Goal: Transaction & Acquisition: Obtain resource

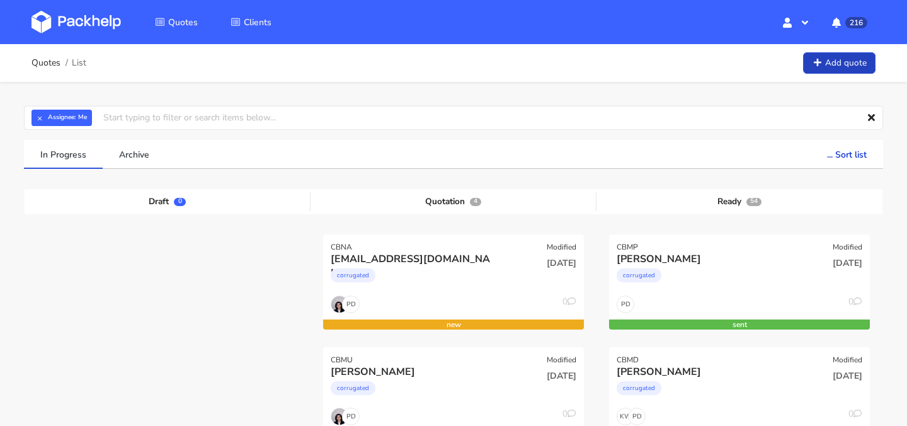
click at [846, 67] on link "Add quote" at bounding box center [839, 63] width 72 height 22
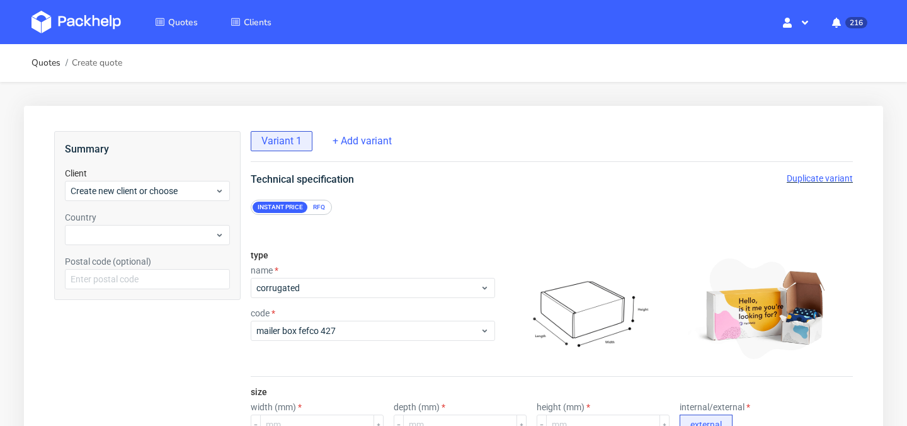
drag, startPoint x: 463, startPoint y: 241, endPoint x: 471, endPoint y: 211, distance: 30.7
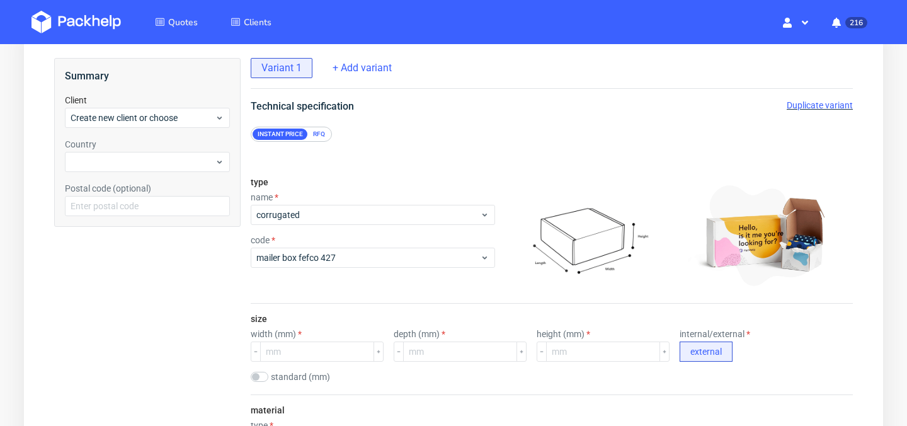
scroll to position [91, 0]
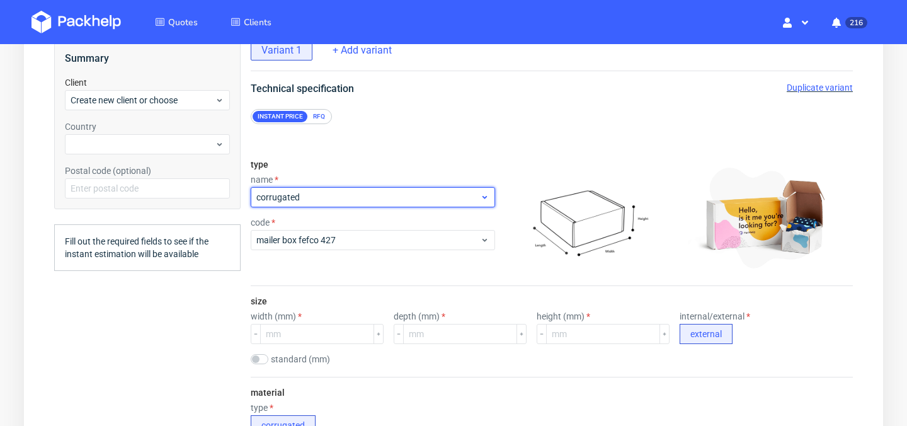
click at [452, 196] on span "corrugated" at bounding box center [368, 197] width 224 height 13
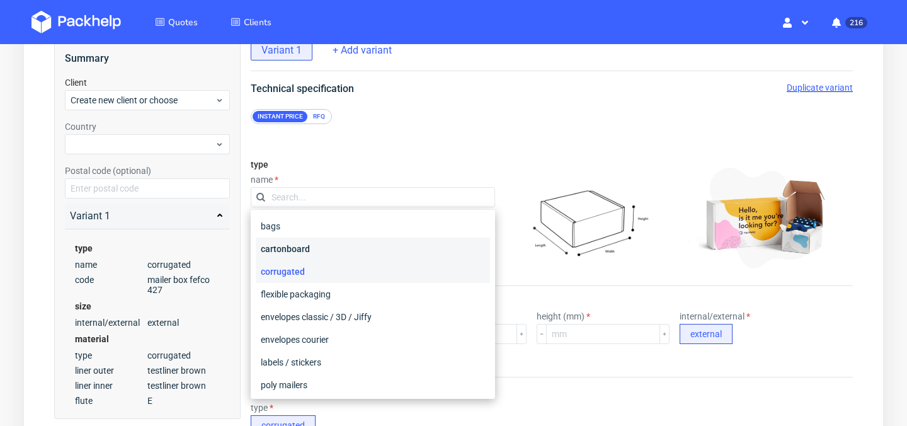
click at [424, 255] on div "cartonboard" at bounding box center [373, 248] width 234 height 23
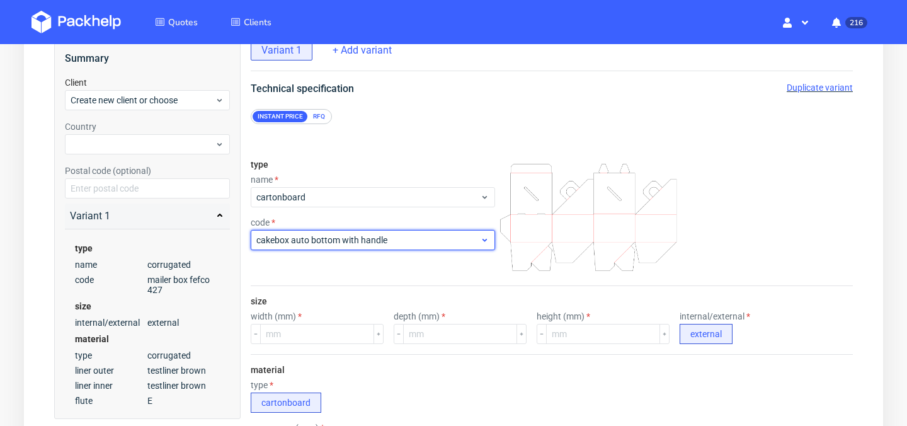
click at [447, 246] on div "cakebox auto bottom with handle" at bounding box center [373, 240] width 244 height 20
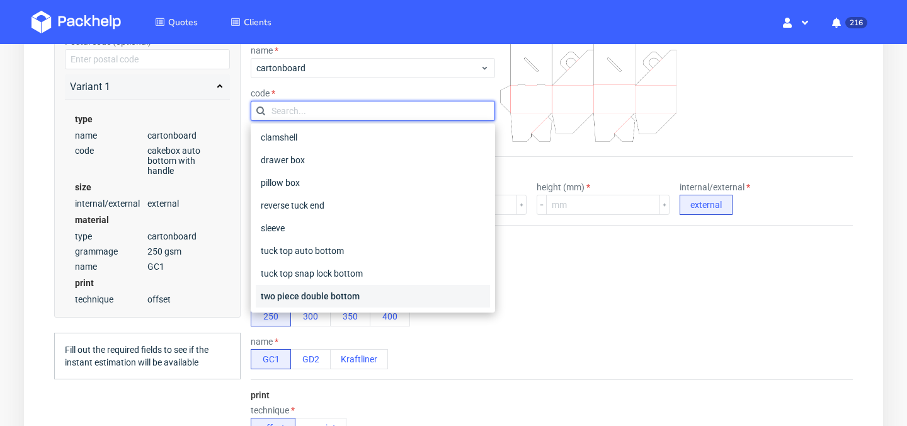
scroll to position [223, 0]
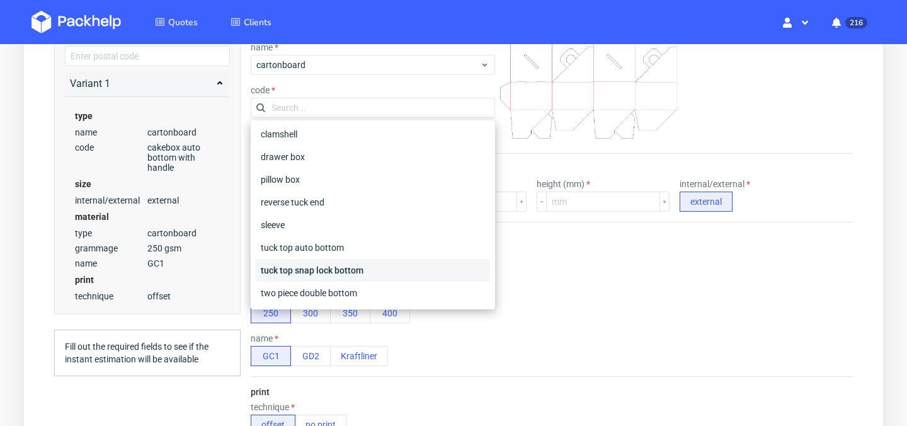
click at [360, 269] on div "tuck top snap lock bottom" at bounding box center [373, 270] width 234 height 23
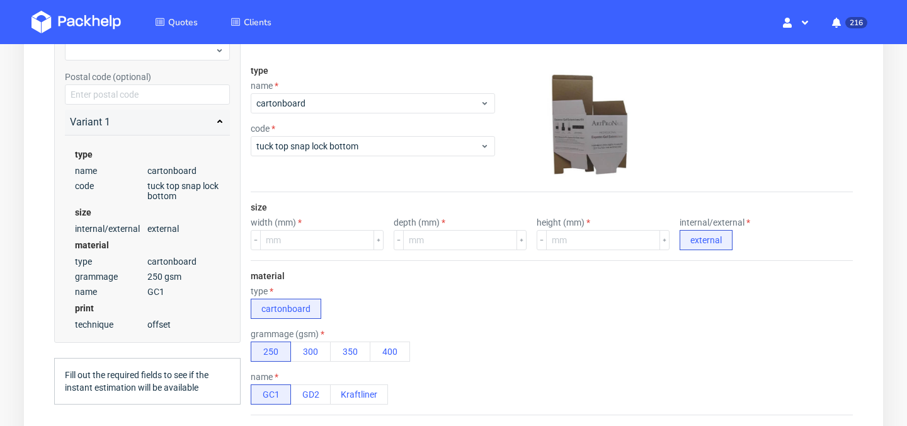
scroll to position [176, 0]
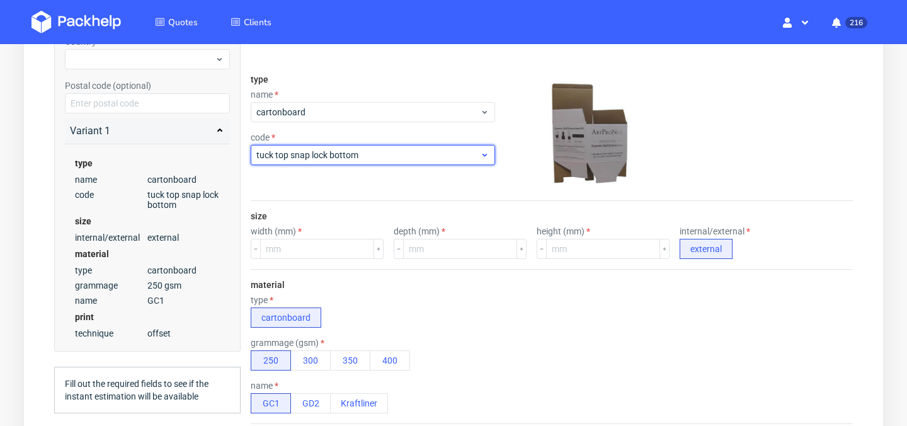
click at [390, 163] on div "tuck top snap lock bottom" at bounding box center [373, 155] width 244 height 20
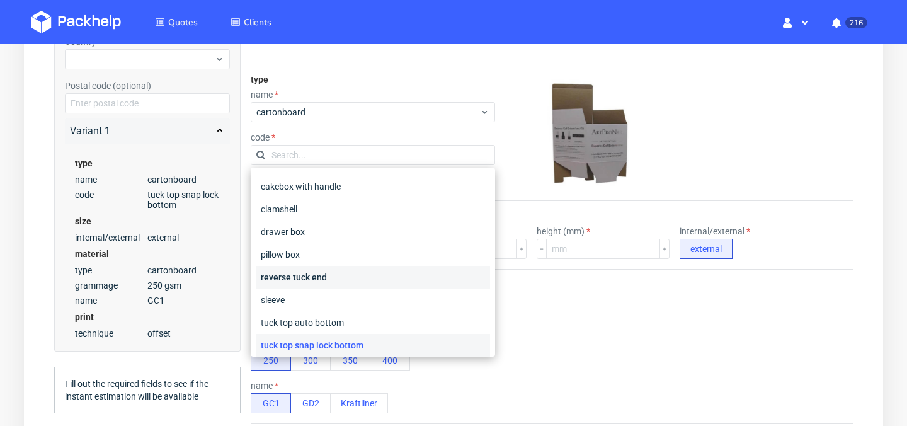
scroll to position [48, 0]
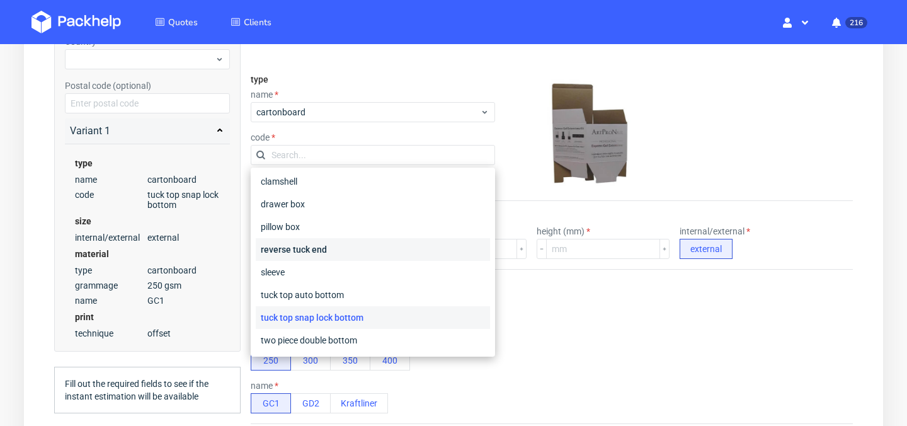
click at [377, 258] on div "reverse tuck end" at bounding box center [373, 249] width 234 height 23
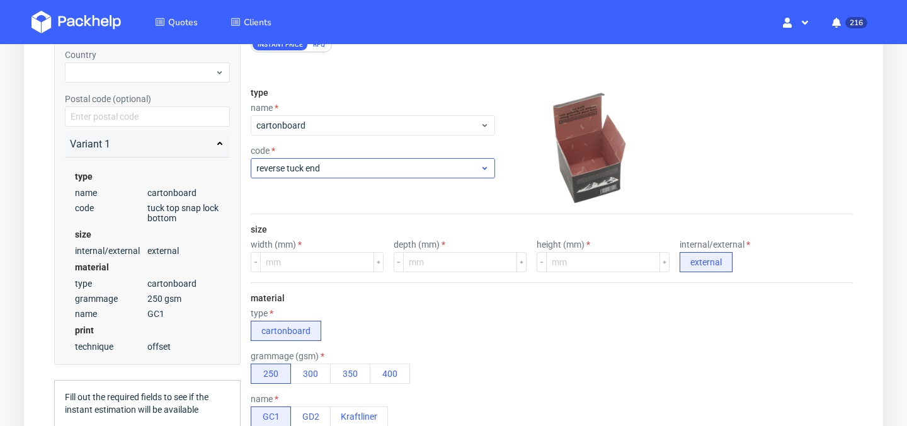
scroll to position [157, 0]
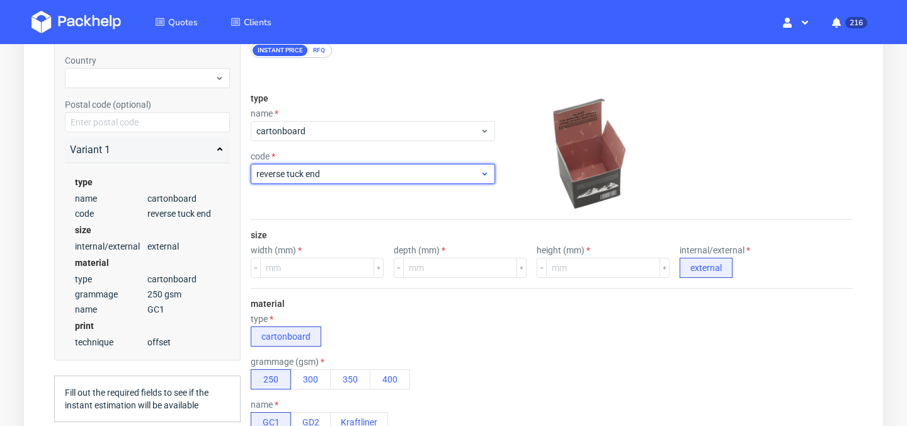
click at [412, 175] on span "reverse tuck end" at bounding box center [368, 174] width 224 height 13
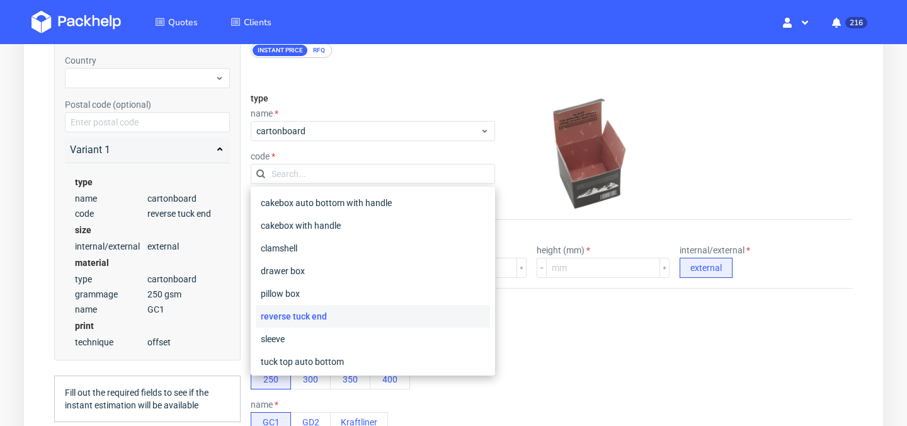
click at [429, 157] on div "code" at bounding box center [373, 156] width 244 height 10
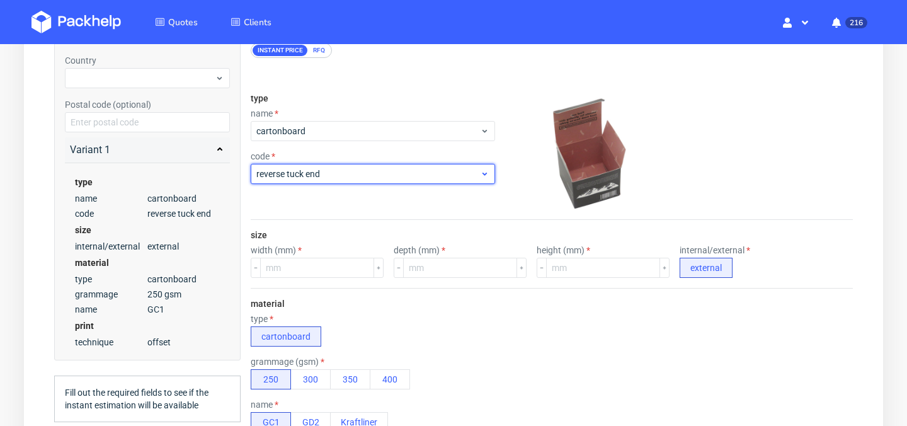
click at [423, 173] on span "reverse tuck end" at bounding box center [368, 174] width 224 height 13
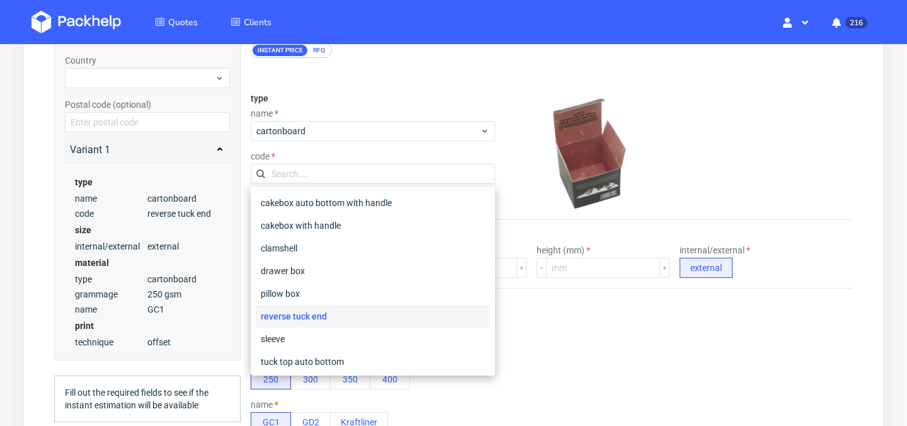
click at [444, 159] on div "code" at bounding box center [373, 156] width 244 height 10
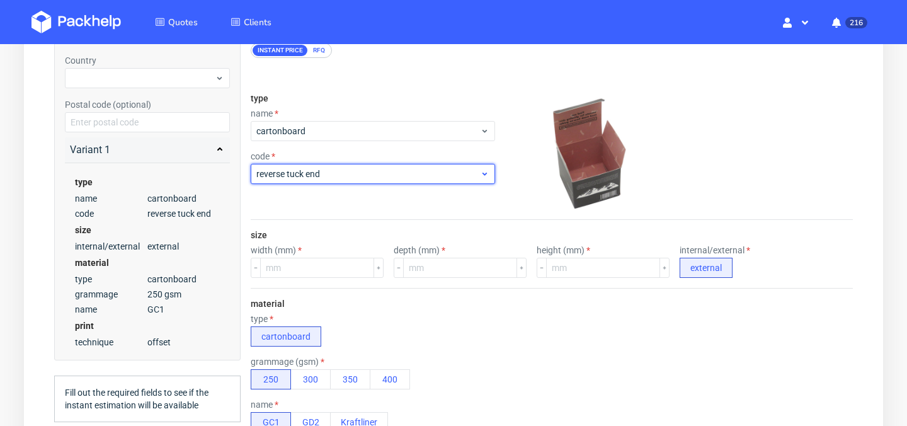
click at [426, 182] on div "reverse tuck end" at bounding box center [373, 174] width 244 height 20
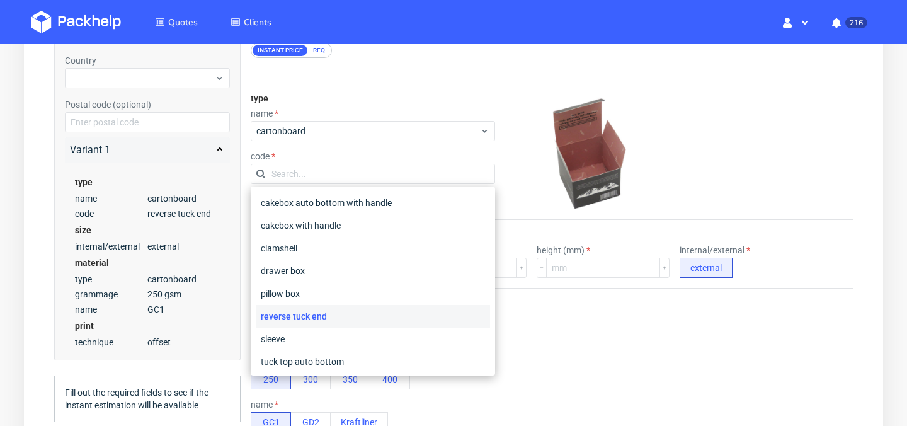
click at [459, 159] on div "code" at bounding box center [373, 156] width 244 height 10
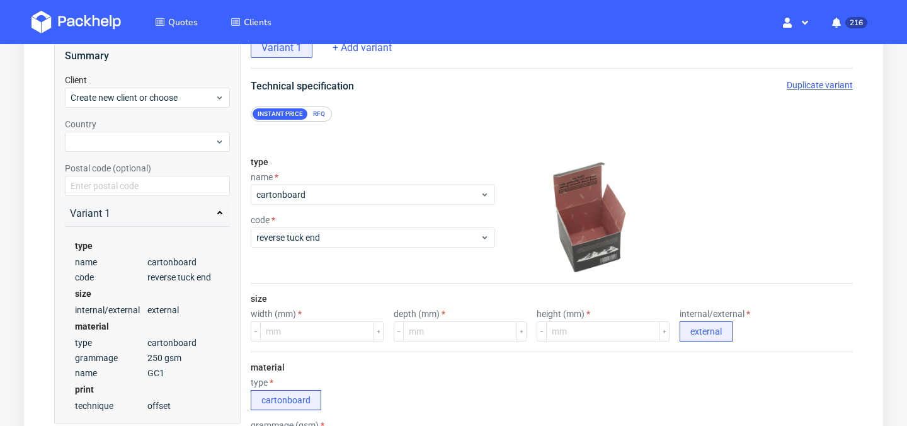
scroll to position [0, 0]
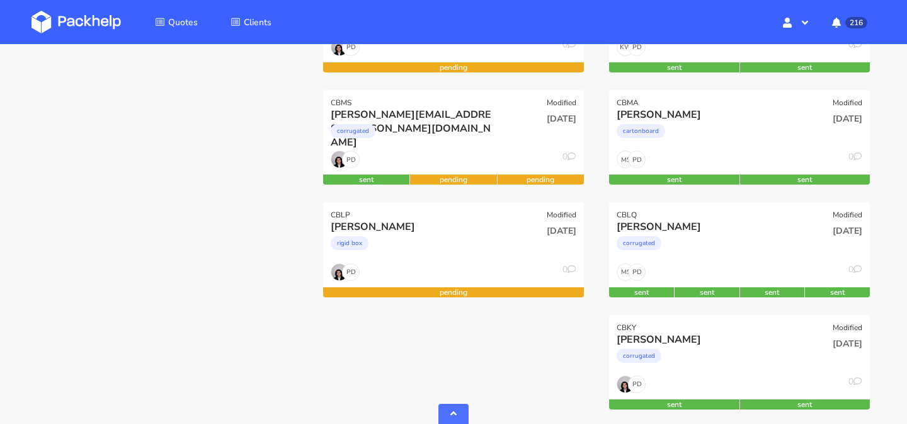
scroll to position [436, 0]
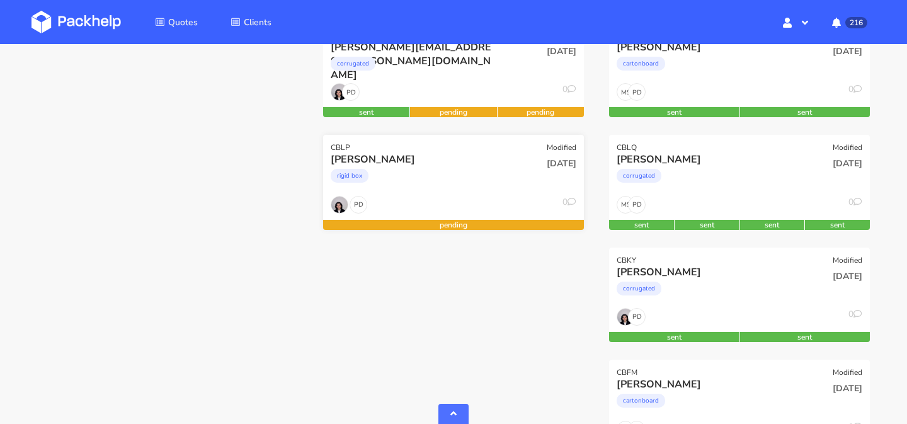
click at [420, 175] on div "rigid box" at bounding box center [414, 178] width 167 height 25
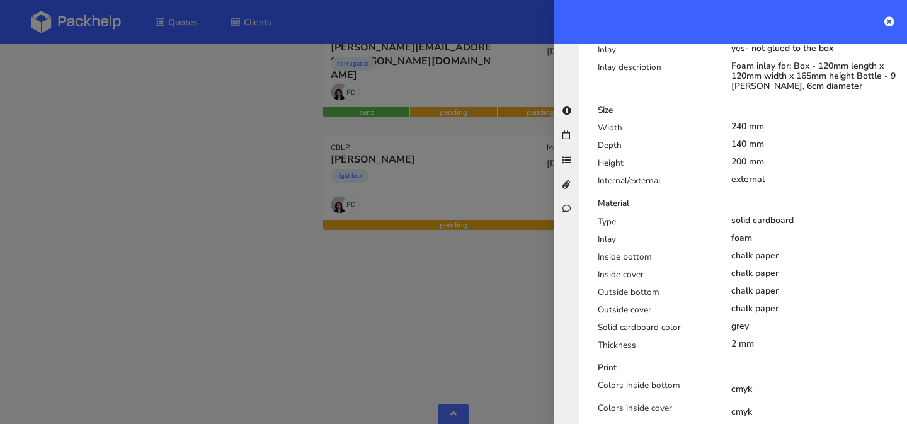
scroll to position [0, 0]
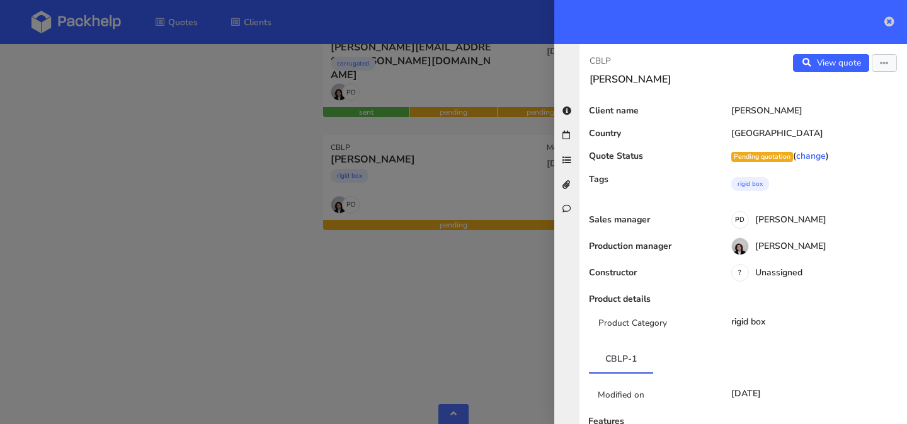
click at [891, 20] on icon at bounding box center [889, 21] width 10 height 10
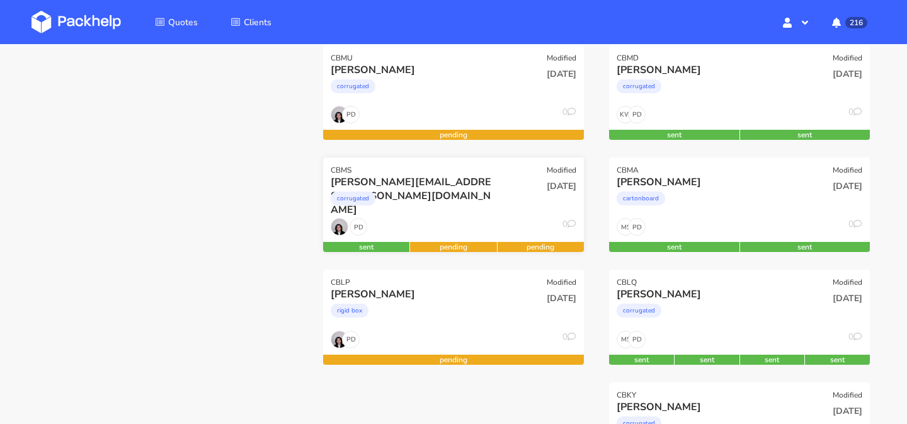
scroll to position [301, 0]
